Goal: Task Accomplishment & Management: Manage account settings

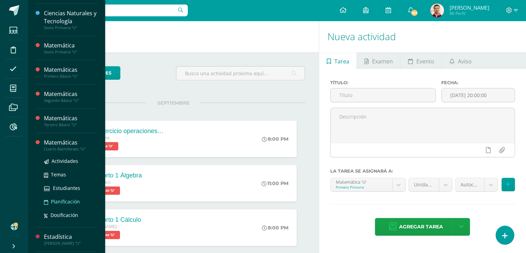
scroll to position [134, 0]
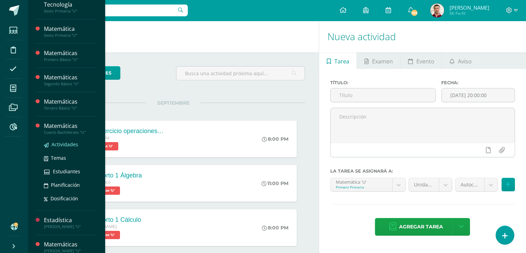
click at [78, 146] on link "Actividades" at bounding box center [70, 144] width 53 height 8
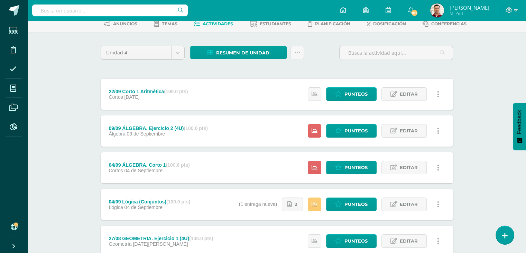
scroll to position [37, 0]
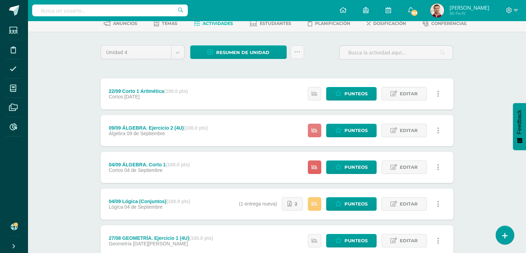
click at [314, 131] on icon at bounding box center [315, 130] width 6 height 6
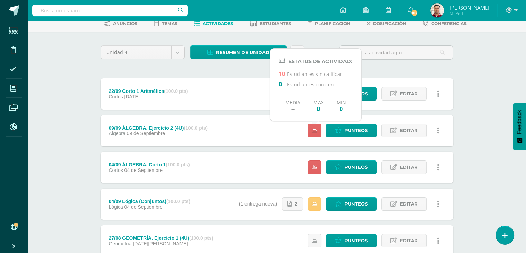
click at [38, 134] on div "Matemáticas Cuarto Bachillerato "U" Herramientas Detalle de asistencias Activid…" at bounding box center [277, 198] width 499 height 429
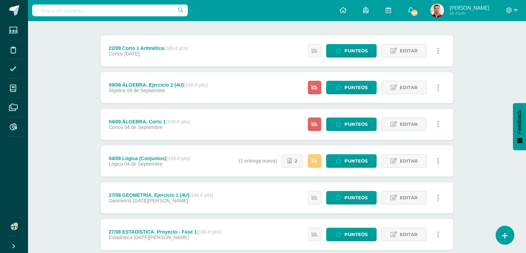
scroll to position [80, 0]
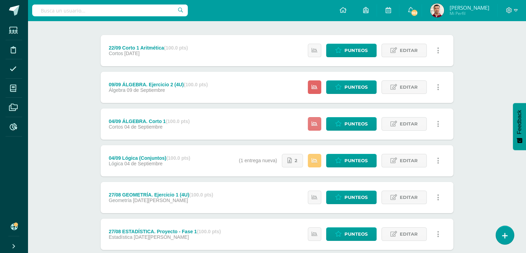
click at [317, 126] on icon at bounding box center [315, 124] width 6 height 6
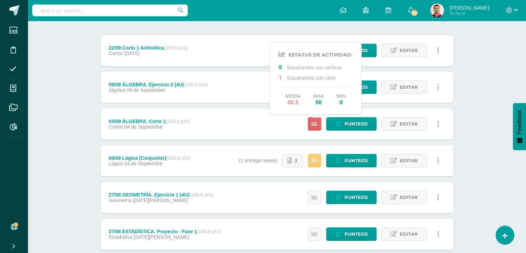
click at [74, 130] on div "Matemáticas Cuarto Bachillerato "U" Herramientas Detalle de asistencias Activid…" at bounding box center [277, 154] width 499 height 429
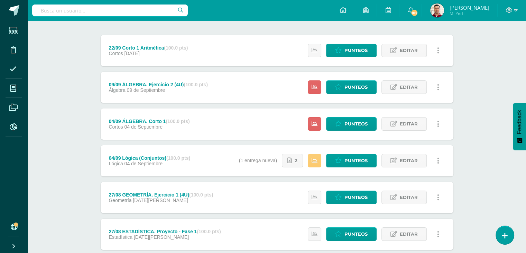
scroll to position [0, 0]
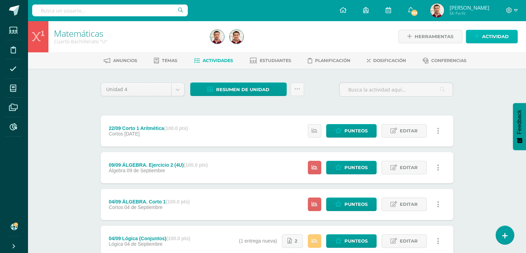
click at [493, 39] on span "Actividad" at bounding box center [496, 36] width 27 height 13
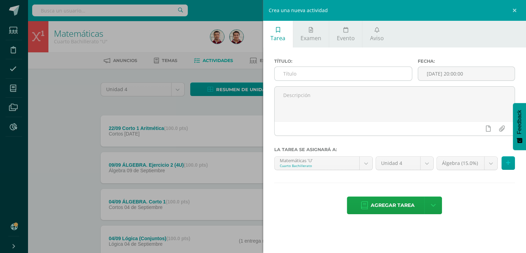
click at [304, 73] on input "text" at bounding box center [344, 73] width 138 height 13
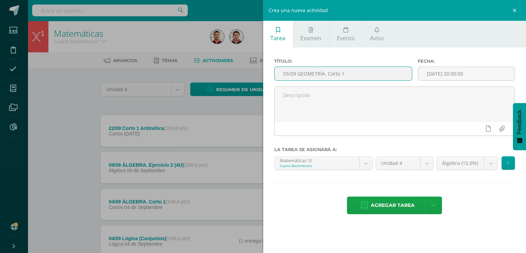
type input "03/09 GEOMETRÍA. Corto 1"
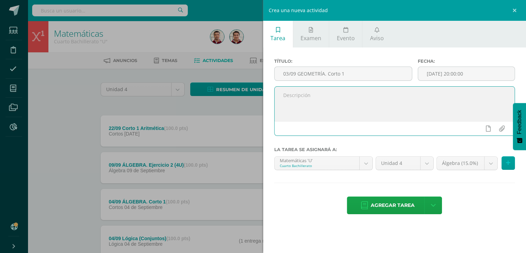
click at [300, 103] on textarea at bounding box center [395, 104] width 241 height 35
type textarea "A"
type textarea "Cuestionario Exposición: aplicaciones de las funciones en aeronáutica."
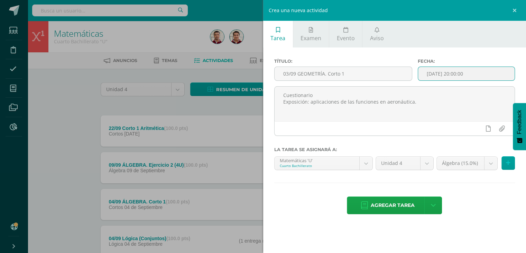
click at [445, 73] on input "[DATE] 20:00:00" at bounding box center [466, 73] width 97 height 13
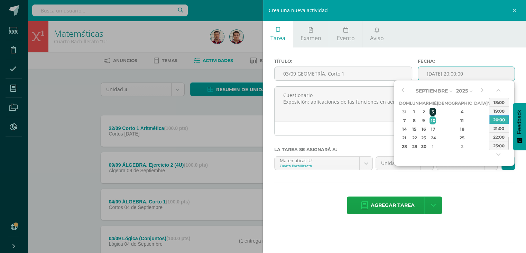
click at [436, 112] on div "3" at bounding box center [433, 112] width 6 height 8
click at [493, 144] on div "23:00" at bounding box center [499, 145] width 19 height 9
type input "[DATE] 23:00"
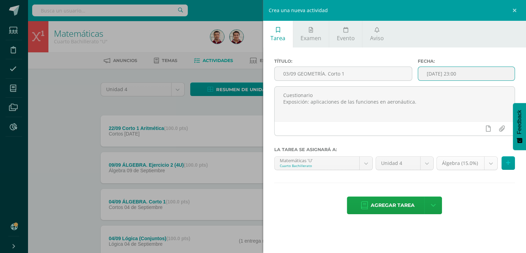
click at [488, 161] on body "Estudiantes Disciplina Asistencia Mis cursos Archivos Reportes Soporte Ayuda Re…" at bounding box center [263, 224] width 526 height 449
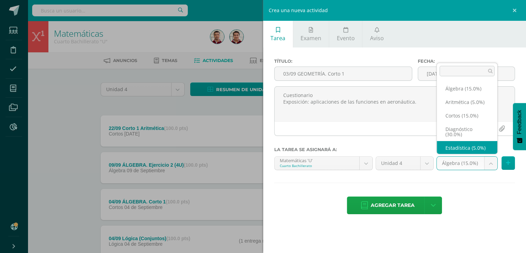
scroll to position [6, 0]
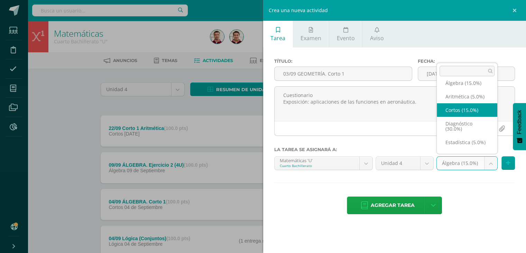
select select "204678"
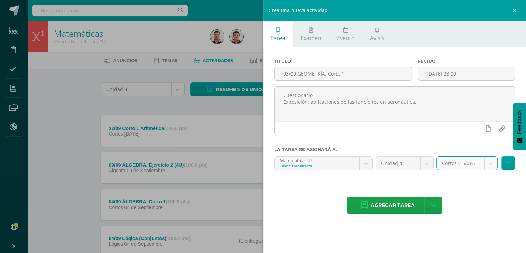
click at [464, 165] on body "Estudiantes Disciplina Asistencia Mis cursos Archivos Reportes Soporte Ayuda Re…" at bounding box center [263, 224] width 526 height 449
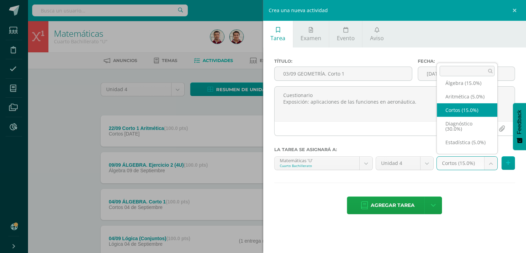
click at [464, 165] on body "Estudiantes Disciplina Asistencia Mis cursos Archivos Reportes Soporte Ayuda Re…" at bounding box center [263, 224] width 526 height 449
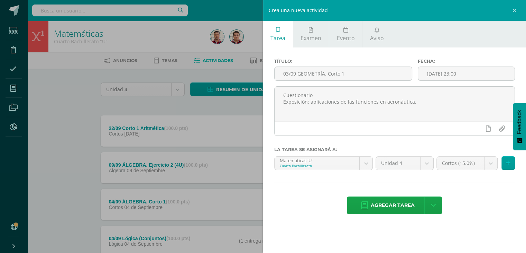
click at [471, 197] on div "Agregar tarea Agregar tarea y ocultar" at bounding box center [394, 205] width 241 height 19
click at [362, 203] on icon at bounding box center [364, 205] width 7 height 8
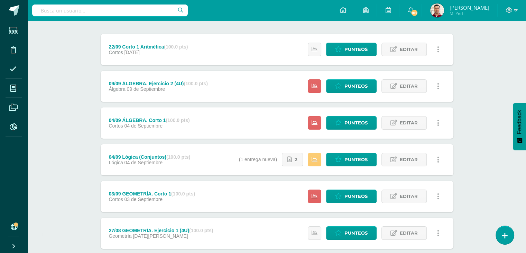
scroll to position [84, 0]
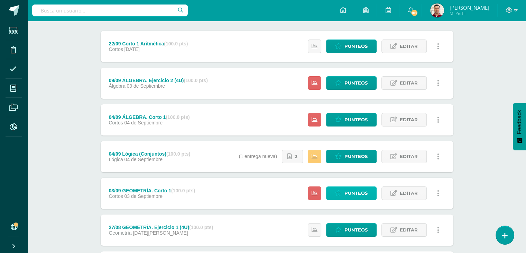
click at [349, 192] on span "Punteos" at bounding box center [356, 193] width 23 height 13
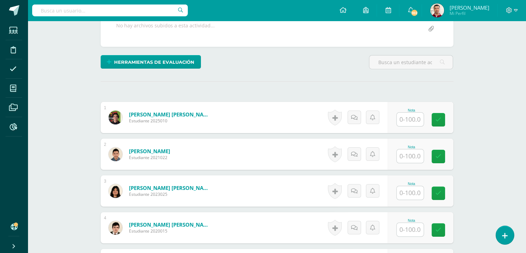
scroll to position [145, 0]
click at [404, 155] on input "text" at bounding box center [414, 156] width 28 height 14
type input "92"
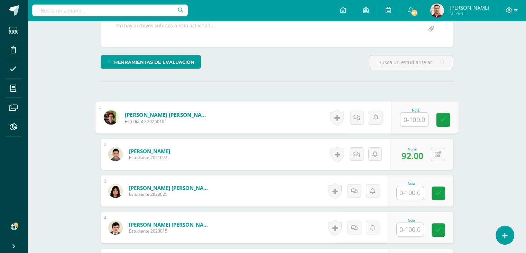
click at [413, 117] on input "text" at bounding box center [414, 119] width 28 height 14
type input "96"
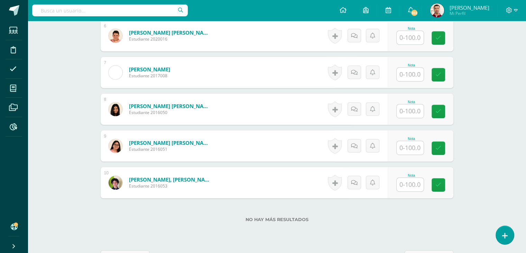
scroll to position [411, 0]
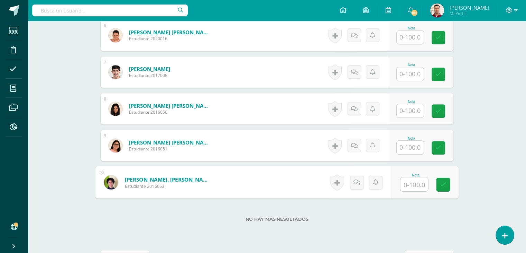
click at [404, 186] on input "text" at bounding box center [414, 184] width 28 height 14
type input "92"
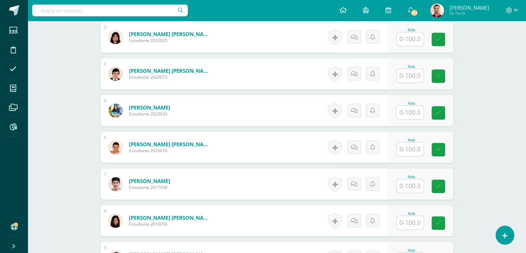
scroll to position [299, 0]
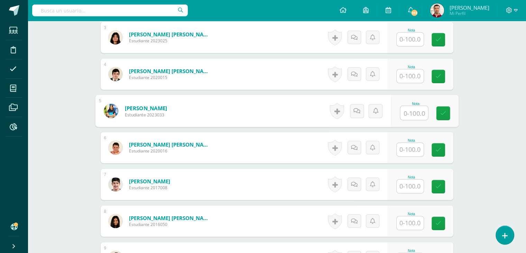
click at [404, 116] on input "text" at bounding box center [414, 113] width 28 height 14
type input "100"
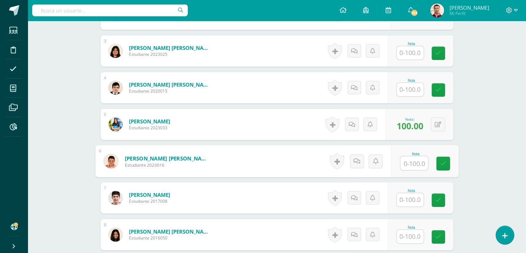
scroll to position [300, 0]
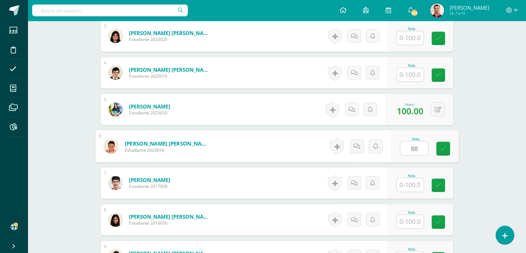
type input "88"
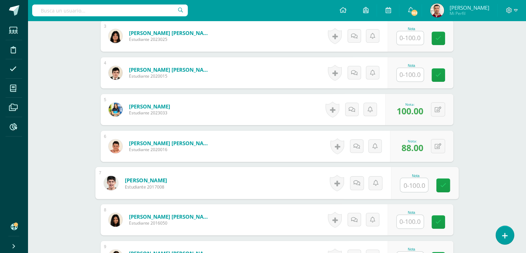
scroll to position [264, 0]
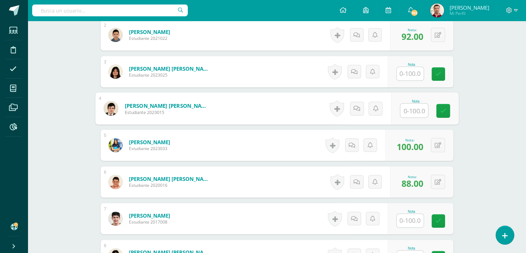
click at [412, 110] on input "text" at bounding box center [414, 110] width 28 height 14
type input "100"
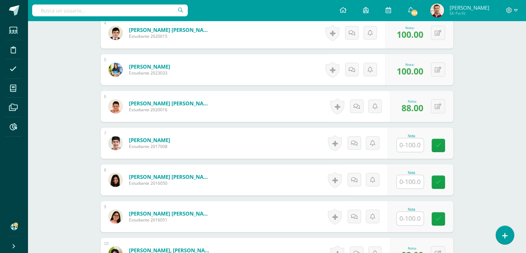
scroll to position [358, 0]
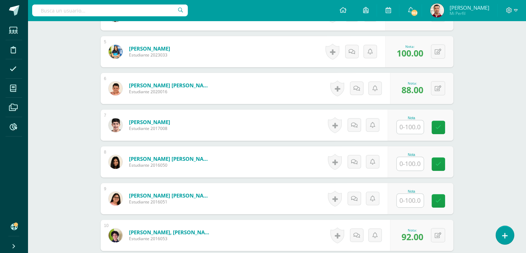
click at [401, 166] on input "text" at bounding box center [410, 163] width 27 height 13
type input "100"
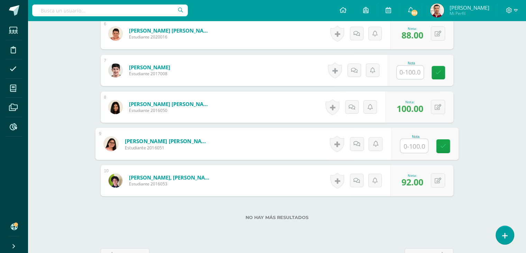
scroll to position [412, 0]
click at [410, 142] on input "text" at bounding box center [414, 146] width 28 height 14
type input "0"
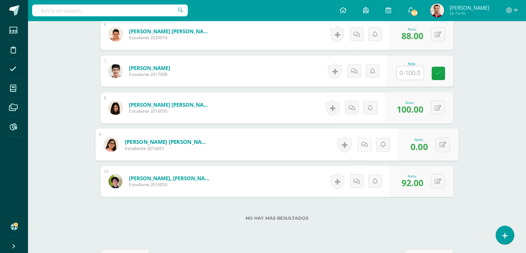
click at [358, 143] on link at bounding box center [365, 144] width 14 height 14
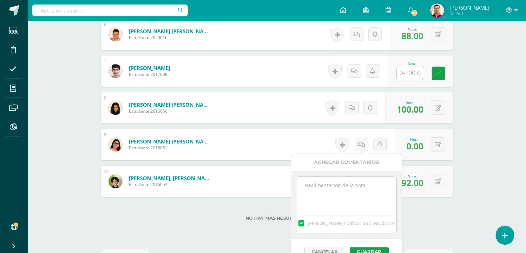
click at [314, 191] on textarea at bounding box center [347, 194] width 100 height 35
type textarea "10/09 No presentó actividad. Estar pendiente de la información para el PMA."
click at [378, 248] on button "Guardar" at bounding box center [369, 251] width 39 height 9
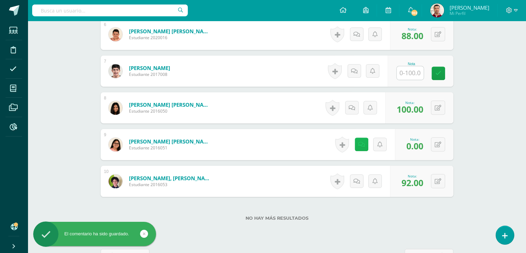
click at [360, 145] on link at bounding box center [361, 143] width 13 height 13
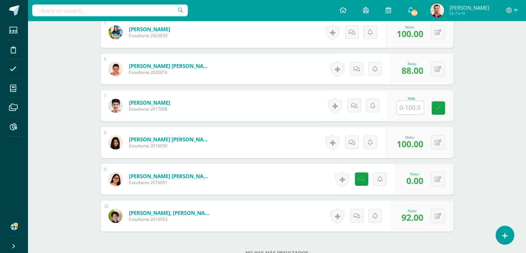
scroll to position [375, 0]
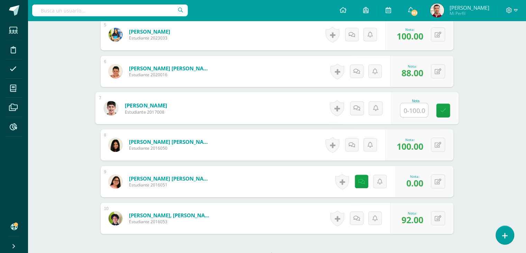
click at [406, 108] on input "text" at bounding box center [414, 110] width 28 height 14
type input "0"
click at [360, 105] on icon at bounding box center [362, 108] width 7 height 6
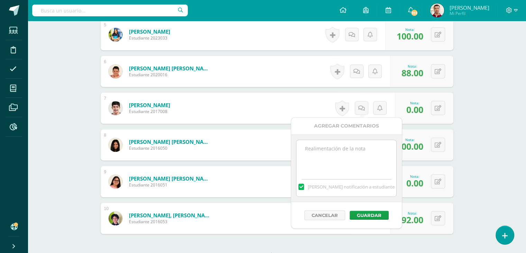
click at [342, 157] on textarea at bounding box center [347, 157] width 100 height 35
paste textarea "10/09 No presentó actividad. Estar pendiente de la información para el PMA."
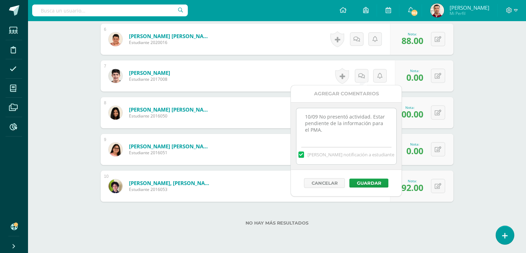
scroll to position [407, 0]
type textarea "10/09 No presentó actividad. Estar pendiente de la información para el PMA."
click at [357, 181] on button "Guardar" at bounding box center [367, 183] width 39 height 9
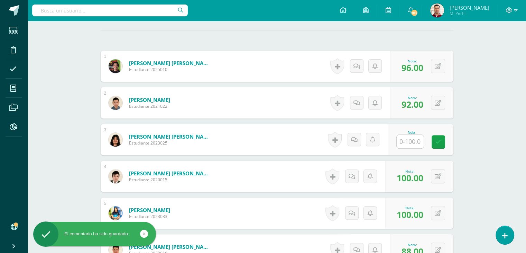
scroll to position [196, 0]
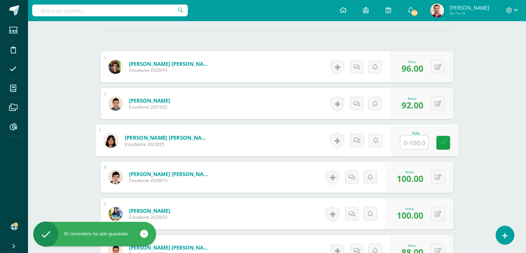
click at [413, 138] on input "text" at bounding box center [414, 142] width 28 height 14
type input "0"
click at [362, 137] on icon at bounding box center [362, 140] width 7 height 6
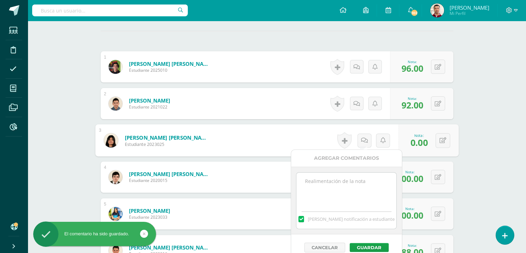
click at [350, 181] on textarea at bounding box center [347, 189] width 100 height 35
paste textarea "10/09 No presentó actividad. Estar pendiente de la información para el PMA."
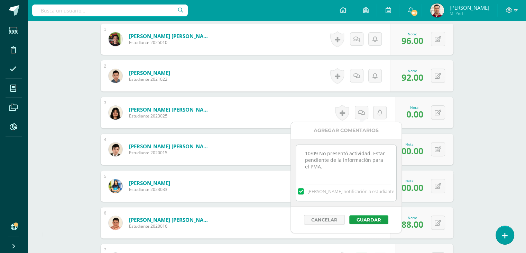
scroll to position [224, 0]
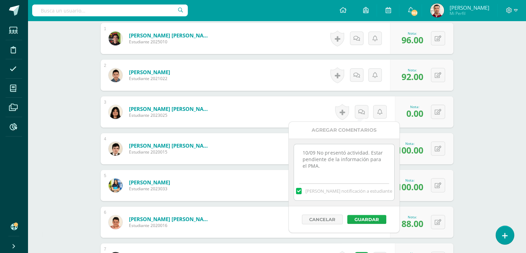
type textarea "10/09 No presentó actividad. Estar pendiente de la información para el PMA."
click at [364, 222] on button "Guardar" at bounding box center [367, 219] width 39 height 9
